Goal: Find specific page/section: Find specific page/section

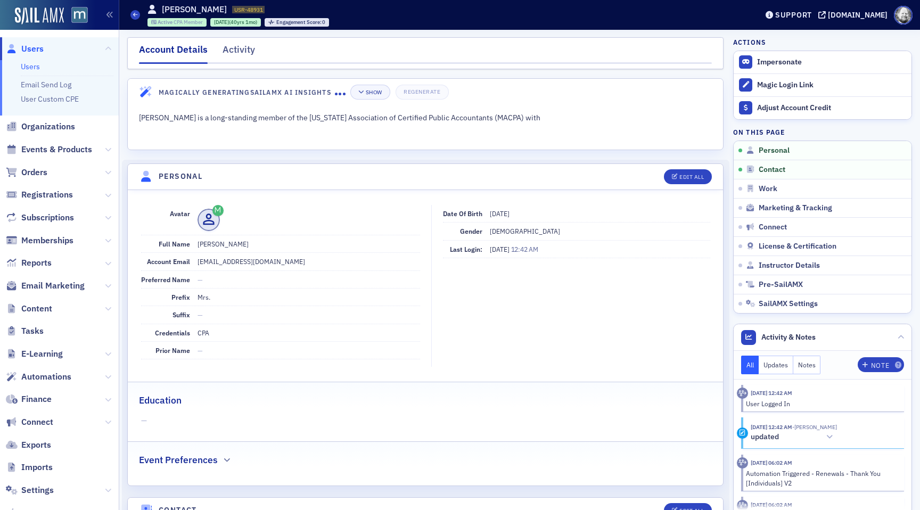
click at [185, 24] on span "CPA Member" at bounding box center [188, 22] width 29 height 7
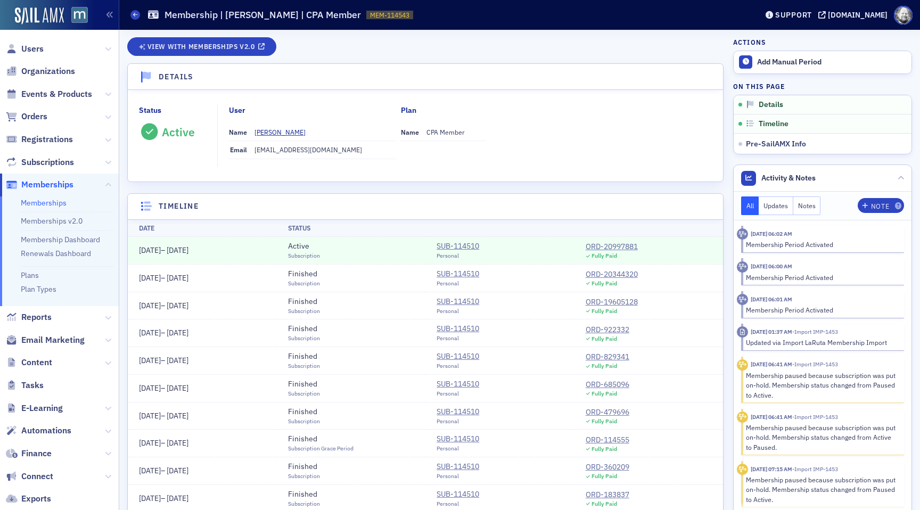
click at [255, 70] on header "Details" at bounding box center [425, 77] width 595 height 26
click at [30, 273] on link "Plans" at bounding box center [30, 276] width 18 height 10
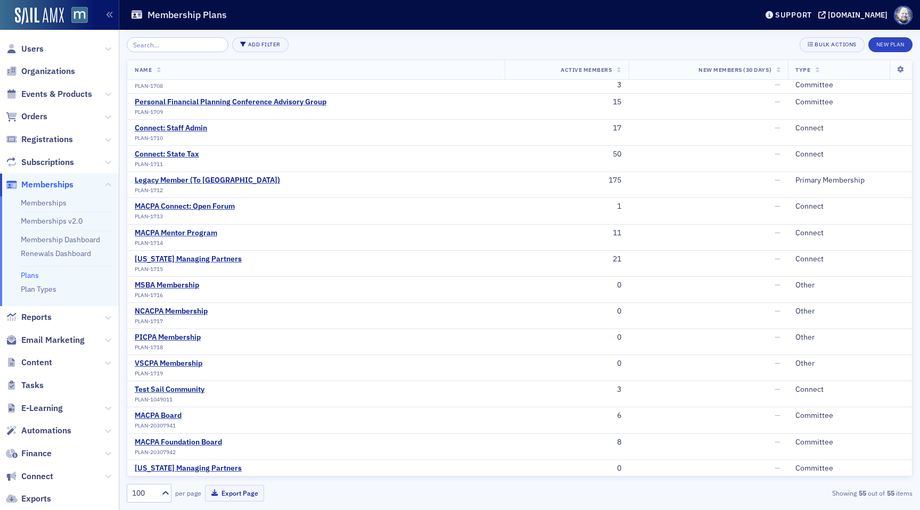
scroll to position [845, 0]
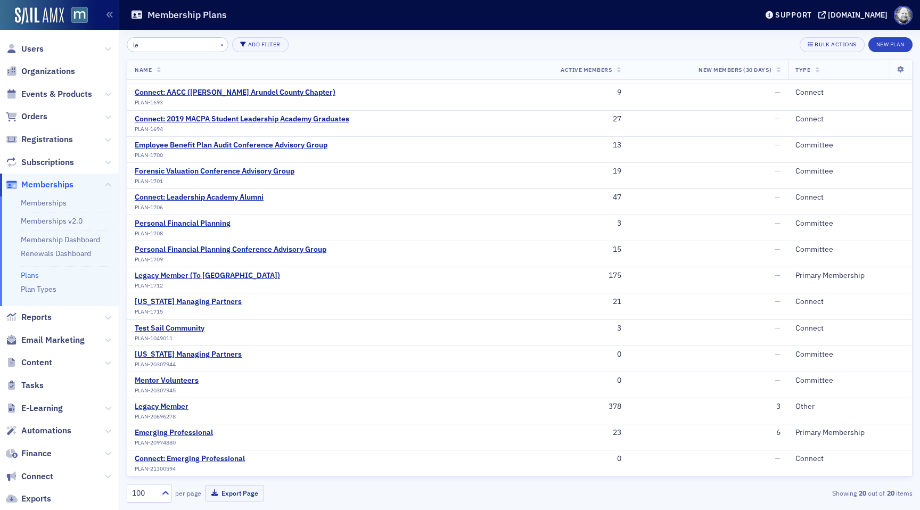
scroll to position [669, 0]
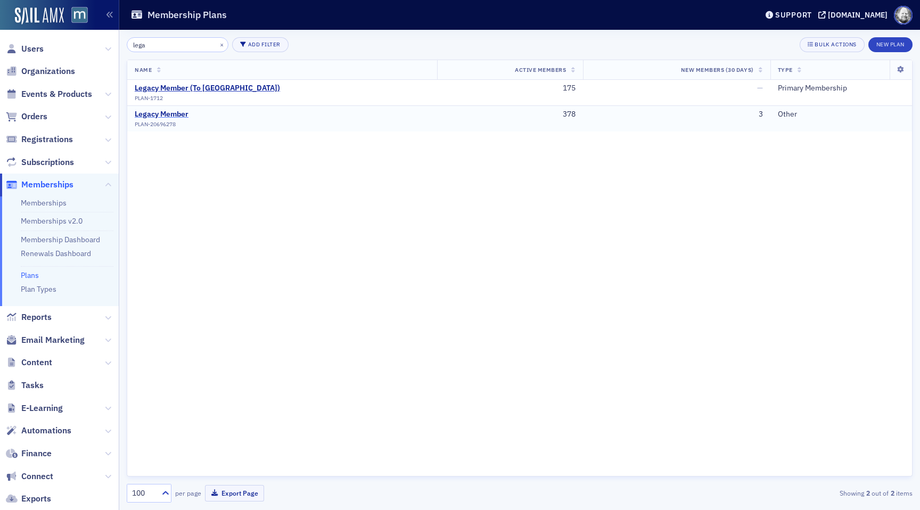
type input "lega"
click at [157, 114] on div "Legacy Member" at bounding box center [162, 115] width 54 height 10
